Goal: Navigation & Orientation: Find specific page/section

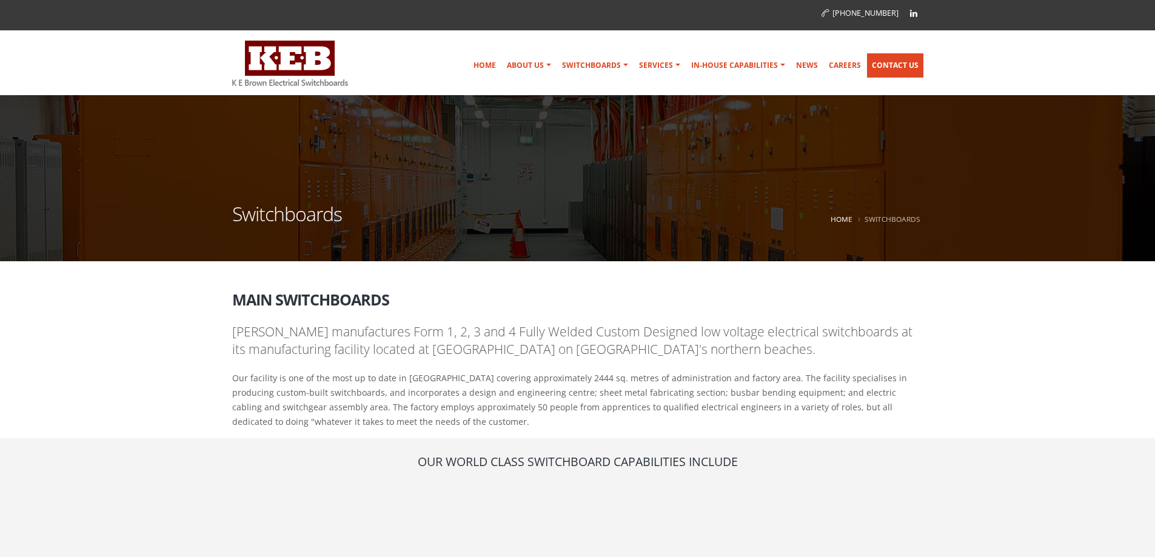
click at [901, 65] on link "Contact Us" at bounding box center [895, 65] width 56 height 24
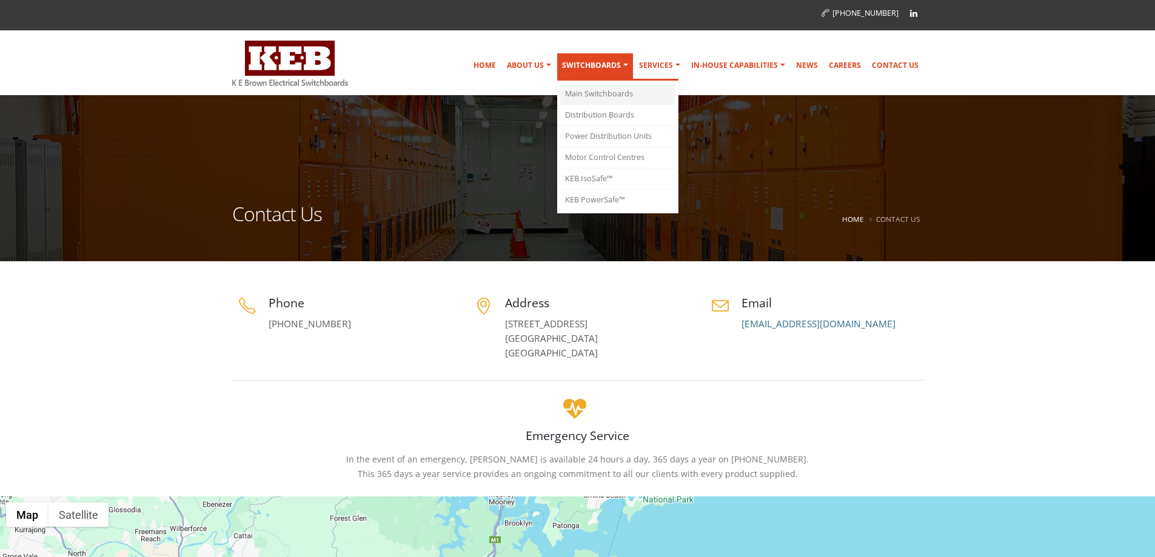
click at [607, 88] on link "Main Switchboards" at bounding box center [617, 94] width 115 height 21
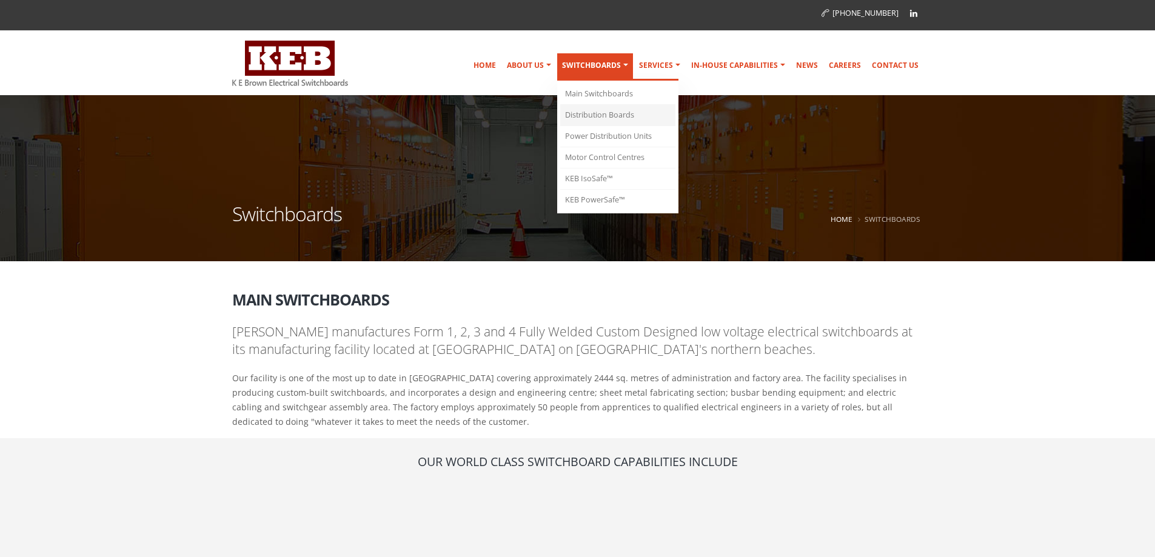
click at [603, 111] on link "Distribution Boards" at bounding box center [617, 115] width 115 height 21
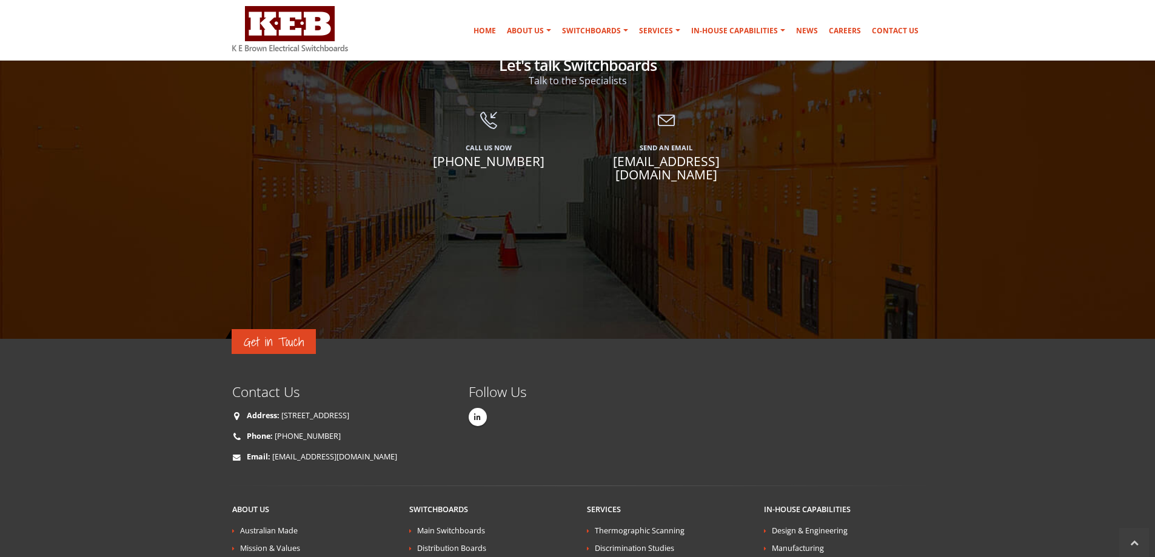
scroll to position [2271, 0]
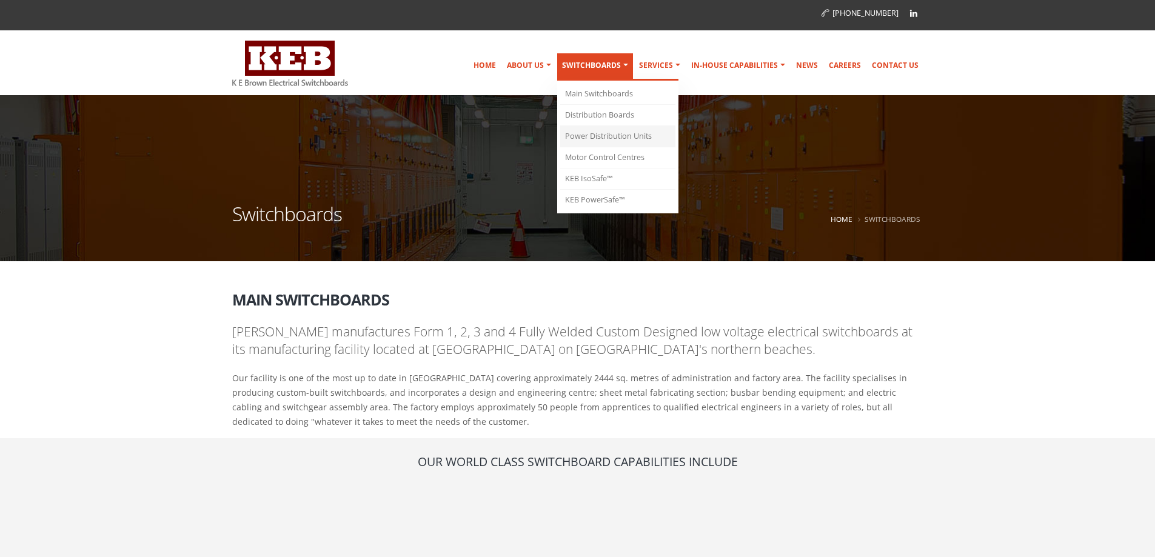
click at [613, 131] on link "Power Distribution Units" at bounding box center [617, 136] width 115 height 21
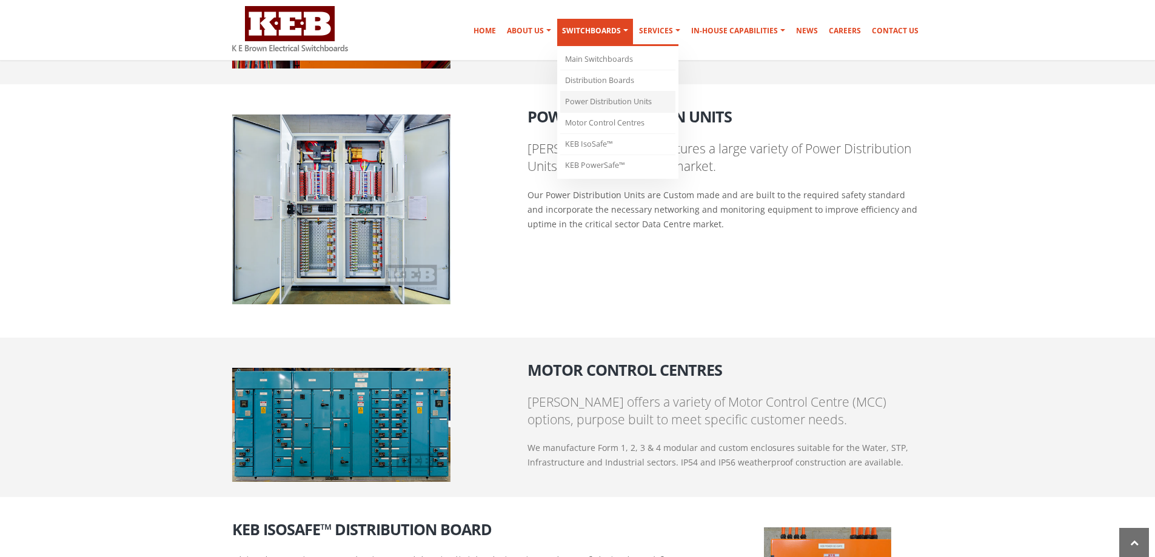
scroll to position [1156, 0]
